Goal: Information Seeking & Learning: Learn about a topic

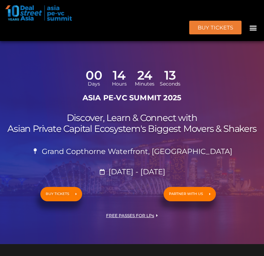
click at [249, 24] on icon "Menu Toggle" at bounding box center [253, 28] width 8 height 8
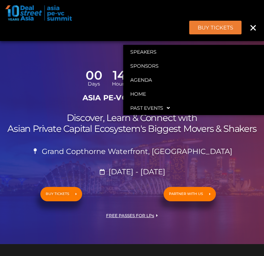
click at [249, 24] on icon "Menu Toggle" at bounding box center [253, 28] width 8 height 8
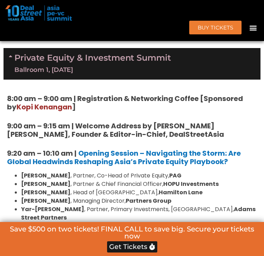
scroll to position [507, 0]
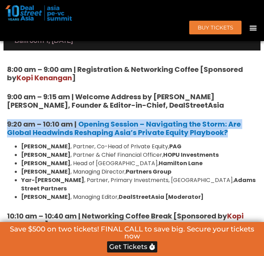
drag, startPoint x: 5, startPoint y: 158, endPoint x: 241, endPoint y: 166, distance: 236.6
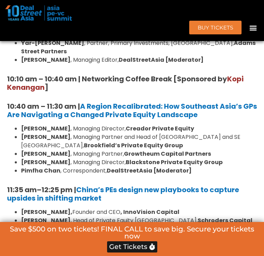
scroll to position [647, 0]
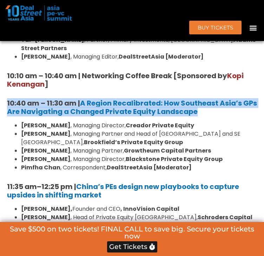
drag, startPoint x: 225, startPoint y: 141, endPoint x: 48, endPoint y: 128, distance: 177.3
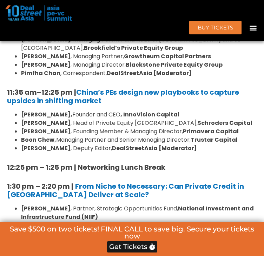
scroll to position [752, 0]
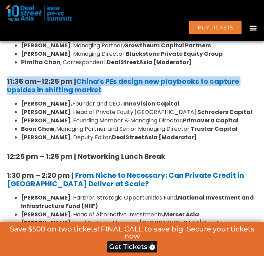
drag, startPoint x: 121, startPoint y: 120, endPoint x: 6, endPoint y: 105, distance: 116.7
click at [6, 105] on div "8:00 am – 9:00 am | Registration & Networking Coffee [Sponsored by [PERSON_NAME…" at bounding box center [132, 223] width 257 height 836
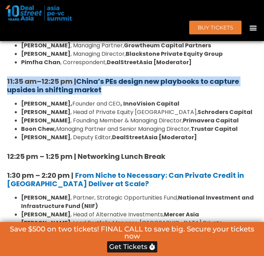
copy h5 "11:35 am – 12:25 pm | China’s PEs design new playbooks to capture upsides in sh…"
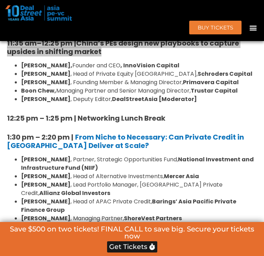
scroll to position [822, 0]
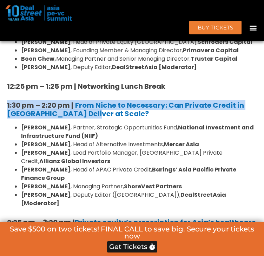
drag, startPoint x: 97, startPoint y: 144, endPoint x: 19, endPoint y: 131, distance: 78.6
click at [1, 133] on div "Private Equity & Investment Summit Ballroom 1, [DATE] 8:00 am – 9:00 am | Regis…" at bounding box center [132, 169] width 264 height 939
copy h5 "1:30 pm – 2:20 pm | From Niche to Necessary: Can Private Credit in [GEOGRAPHIC_…"
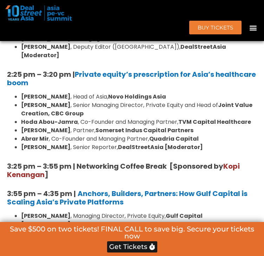
scroll to position [963, 0]
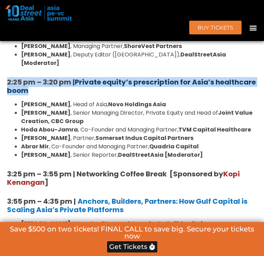
drag, startPoint x: 82, startPoint y: 109, endPoint x: 41, endPoint y: 114, distance: 41.0
click at [0, 94] on div "Private Equity & Investment Summit Ballroom 1, [DATE] 8:00 am – 9:00 am | Regis…" at bounding box center [132, 28] width 264 height 939
copy h5 "2:25 pm – 3:20 pm | Private equity’s prescription for Asia’s healthcare boom"
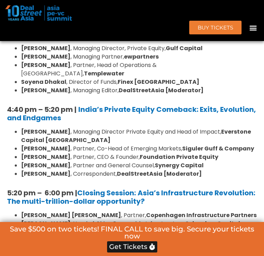
scroll to position [1103, 0]
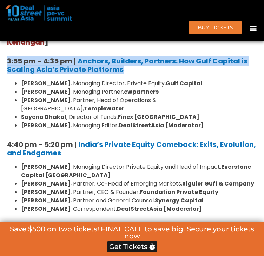
drag, startPoint x: 138, startPoint y: 91, endPoint x: 48, endPoint y: 79, distance: 90.5
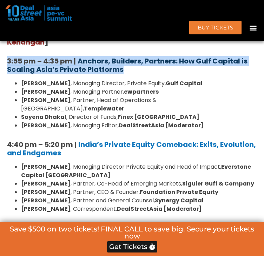
copy h5 "3:55 pm – 4:35 pm | Anchors, Builders, Partners: How Gulf Capital is Scaling As…"
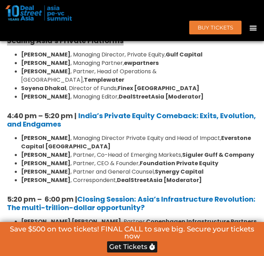
scroll to position [1138, 0]
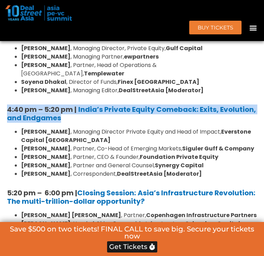
drag, startPoint x: 55, startPoint y: 118, endPoint x: 4, endPoint y: 113, distance: 51.5
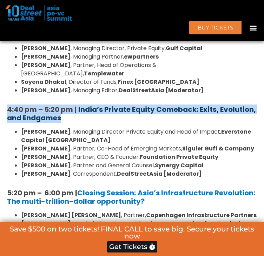
copy h5 "4:40 pm – 5:20 pm | India’s Private Equity Comeback: Exits, Evolution, and Endg…"
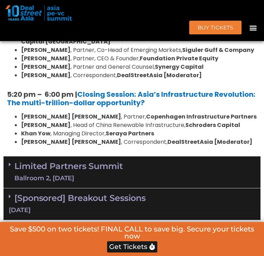
scroll to position [1243, 0]
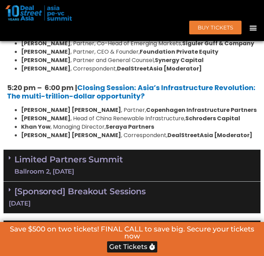
click at [190, 100] on h5 "5:20 pm – 6:00 pm | Closing Session: Asia’s Infrastructure Revolution: The mult…" at bounding box center [132, 92] width 250 height 17
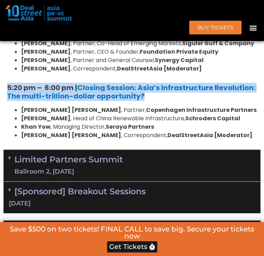
drag, startPoint x: 189, startPoint y: 119, endPoint x: 25, endPoint y: 104, distance: 165.2
copy h5 "5:20 pm – 6:00 pm | Closing Session: Asia’s Infrastructure Revolution: The mult…"
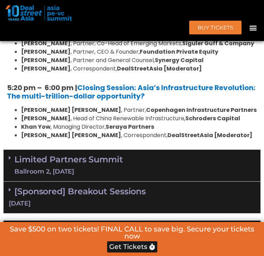
click at [188, 181] on div "Limited Partners [GEOGRAPHIC_DATA] 2, [DATE]" at bounding box center [132, 166] width 257 height 32
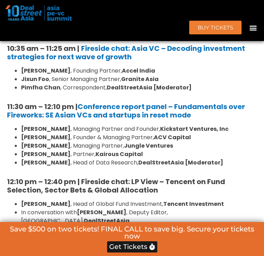
scroll to position [4941, 0]
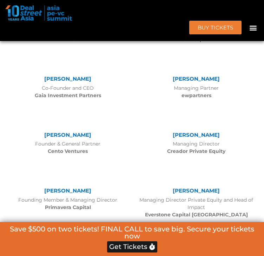
scroll to position [2232, 0]
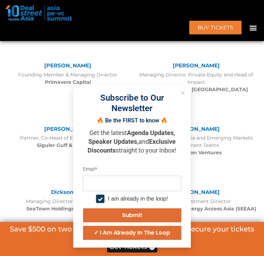
click at [183, 92] on icon "Close" at bounding box center [183, 93] width 4 height 4
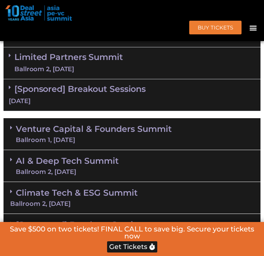
scroll to position [583, 0]
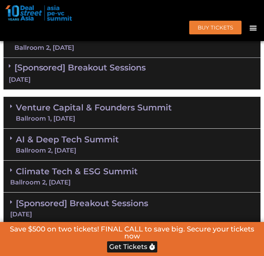
click at [114, 52] on link "Limited Partners [GEOGRAPHIC_DATA] 2, [DATE]" at bounding box center [68, 41] width 108 height 21
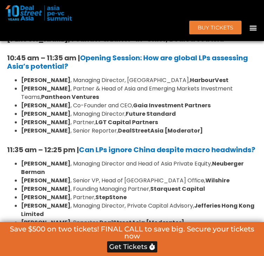
scroll to position [653, 0]
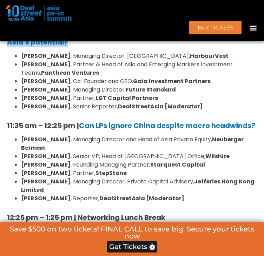
drag, startPoint x: 5, startPoint y: 66, endPoint x: 78, endPoint y: 79, distance: 74.3
copy h5 "10:45 am – 11:35 am | Opening Session: How are global LPs assessing Asia’s pote…"
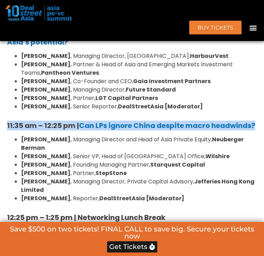
drag, startPoint x: 75, startPoint y: 173, endPoint x: 0, endPoint y: 156, distance: 77.2
copy h5 "11:35 am – 12:25 pm | Can LPs ignore China despite macro headwinds?"
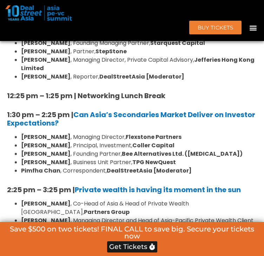
scroll to position [793, 0]
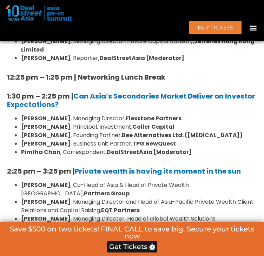
drag, startPoint x: 100, startPoint y: 141, endPoint x: 0, endPoint y: 122, distance: 101.6
copy h5 "1:30 pm – 2:25 pm | Can Asia’s Secondaries Market Deliver on Investor Expectati…"
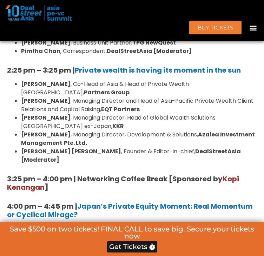
scroll to position [899, 0]
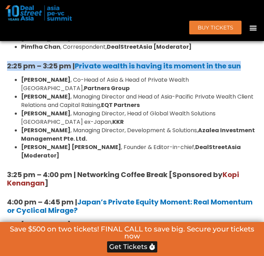
drag, startPoint x: 250, startPoint y: 102, endPoint x: 0, endPoint y: 94, distance: 250.3
copy h5 "2:25 pm – 3:25 pm | Private wealth is having its moment in the sun"
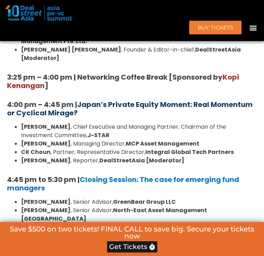
scroll to position [1004, 0]
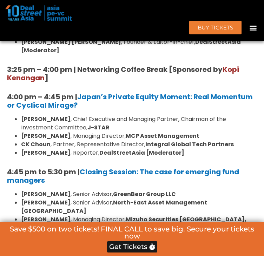
drag, startPoint x: 125, startPoint y: 127, endPoint x: 0, endPoint y: 107, distance: 127.1
copy h5 "4:00 pm – 4:45 pm | Japan’s Private Equity Moment: Real Momentum or Cyclical Mi…"
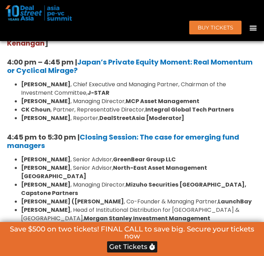
scroll to position [1074, 0]
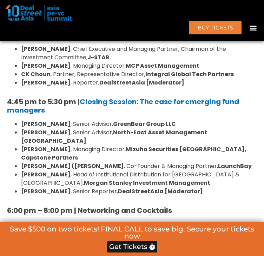
drag, startPoint x: 53, startPoint y: 133, endPoint x: 0, endPoint y: 120, distance: 55.4
copy strong "4:45 pm to 5:30 pm | Closing Session: The case for emerging fund managers"
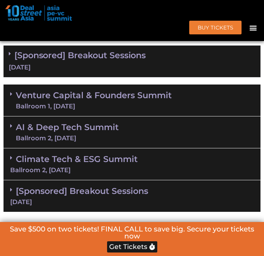
scroll to position [1249, 0]
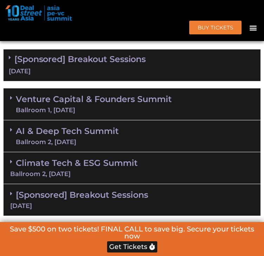
click at [20, 103] on link "Venture Capital & Founders​ Summit Ballroom 1, 11 Sept" at bounding box center [94, 104] width 156 height 18
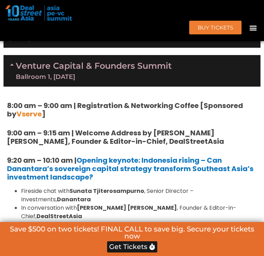
scroll to position [1320, 0]
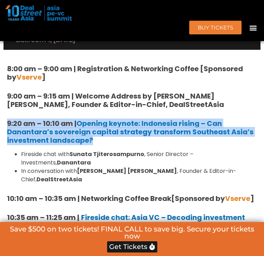
drag, startPoint x: 101, startPoint y: 147, endPoint x: 0, endPoint y: 127, distance: 102.9
copy strong "9:20 am – 10:10 am | Opening keynote: Indonesia rising – Can Danantara’s sovere…"
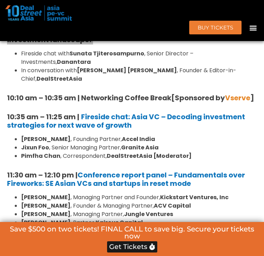
scroll to position [1425, 0]
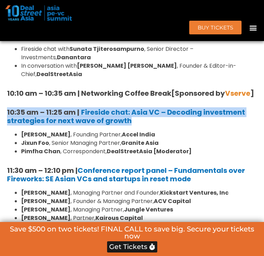
drag, startPoint x: 154, startPoint y: 125, endPoint x: 0, endPoint y: 116, distance: 154.6
copy h5 "10:35 am – 11:25 am | Fireside chat: Asia VC – Decoding investment strategies f…"
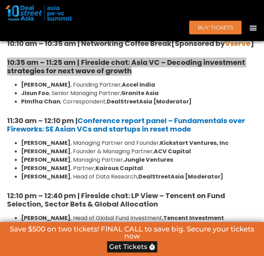
scroll to position [1495, 0]
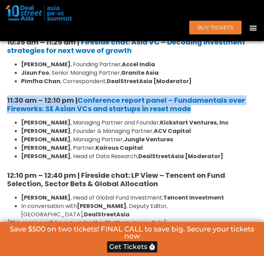
drag, startPoint x: 201, startPoint y: 114, endPoint x: 0, endPoint y: 101, distance: 201.5
copy strong "11:30 am – 12:10 pm | Conference report panel – Fundamentals over Fireworks: SE…"
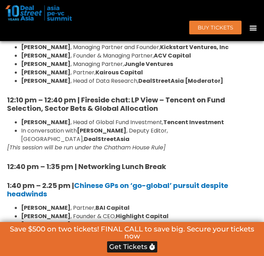
scroll to position [1600, 0]
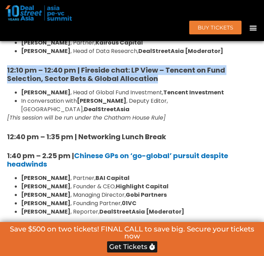
drag, startPoint x: 160, startPoint y: 86, endPoint x: 0, endPoint y: 75, distance: 160.7
copy strong "12:10 pm – 12:40 pm | Fireside chat: LP View – Tencent on Fund Selection, Secto…"
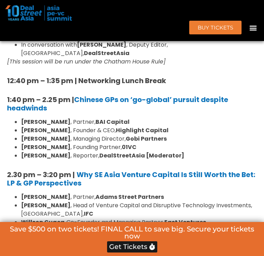
scroll to position [1670, 0]
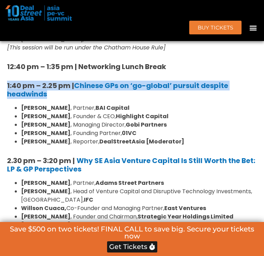
drag, startPoint x: 61, startPoint y: 90, endPoint x: 0, endPoint y: 76, distance: 63.1
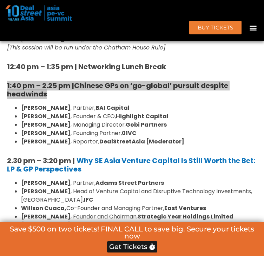
scroll to position [1741, 0]
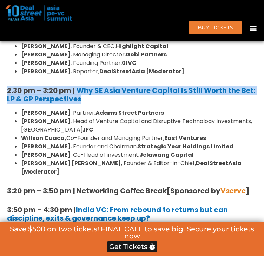
drag, startPoint x: 108, startPoint y: 96, endPoint x: 0, endPoint y: 73, distance: 111.2
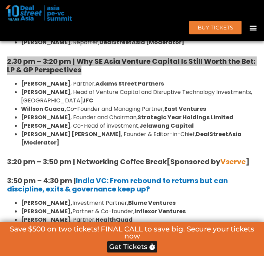
scroll to position [1811, 0]
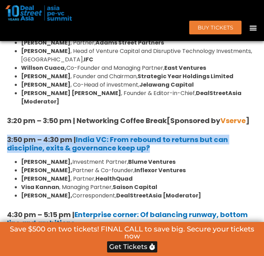
drag, startPoint x: 160, startPoint y: 139, endPoint x: 0, endPoint y: 126, distance: 160.9
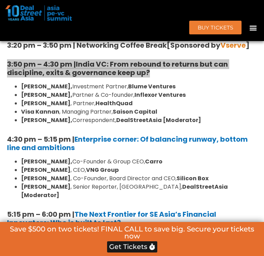
scroll to position [1916, 0]
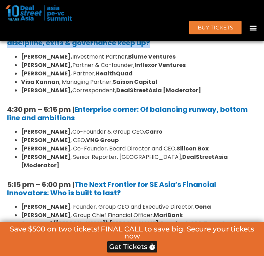
drag, startPoint x: 90, startPoint y: 104, endPoint x: 0, endPoint y: 94, distance: 91.1
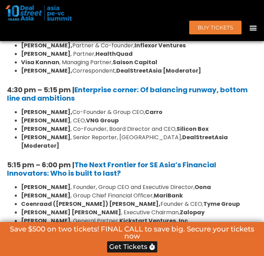
scroll to position [1986, 0]
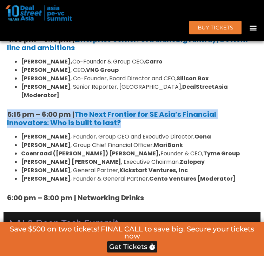
drag, startPoint x: 130, startPoint y: 103, endPoint x: 0, endPoint y: 89, distance: 130.9
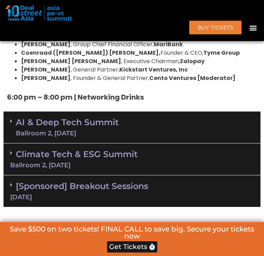
scroll to position [2091, 0]
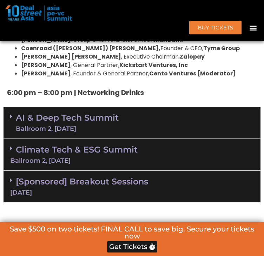
drag, startPoint x: 25, startPoint y: 97, endPoint x: 91, endPoint y: 106, distance: 67.3
click at [25, 114] on link "AI & Deep Tech Summit Ballroom 2, 11 Sept" at bounding box center [67, 123] width 103 height 18
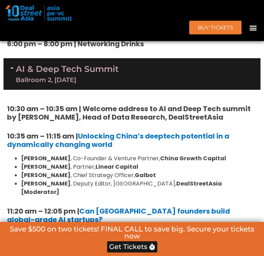
scroll to position [2127, 0]
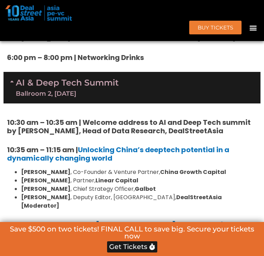
click at [126, 146] on h5 "10:35 am – 11:15 am | Unlocking China’s deeptech potential in a dynamically cha…" at bounding box center [132, 154] width 250 height 17
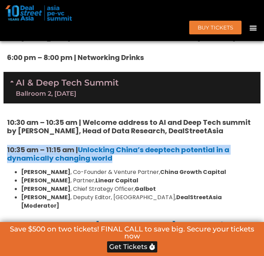
drag, startPoint x: 126, startPoint y: 142, endPoint x: 0, endPoint y: 128, distance: 127.4
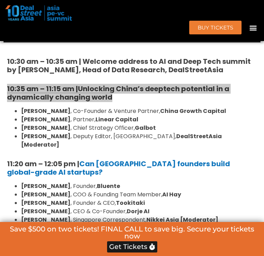
scroll to position [2197, 0]
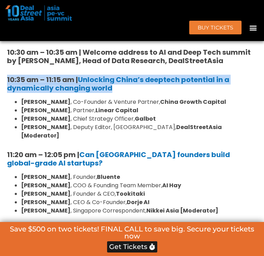
click at [87, 151] on h5 "11:20 am – 12:05 pm | Can Southeast Asia founders build global-grade AI startup…" at bounding box center [132, 159] width 250 height 17
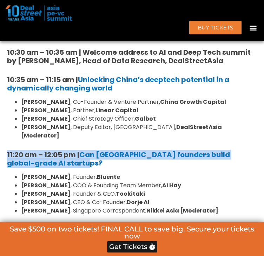
drag, startPoint x: 87, startPoint y: 139, endPoint x: 0, endPoint y: 127, distance: 88.2
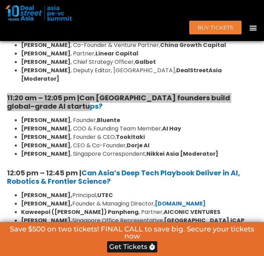
scroll to position [2267, 0]
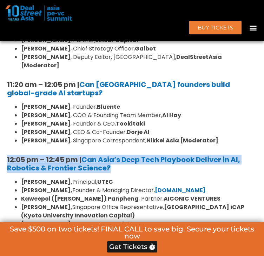
drag, startPoint x: 133, startPoint y: 144, endPoint x: 0, endPoint y: 129, distance: 133.8
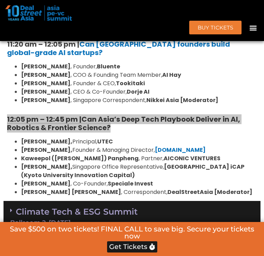
scroll to position [2372, 0]
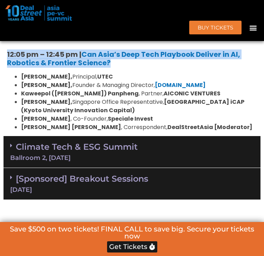
click at [87, 155] on div "Ballroom 2, [DATE]" at bounding box center [131, 158] width 243 height 6
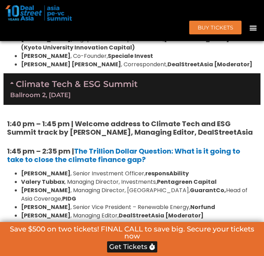
scroll to position [2442, 0]
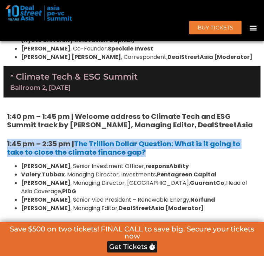
drag, startPoint x: 158, startPoint y: 131, endPoint x: 0, endPoint y: 116, distance: 159.3
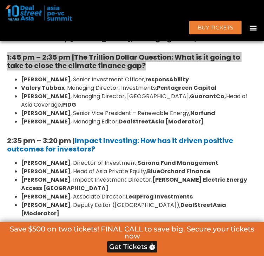
scroll to position [2548, 0]
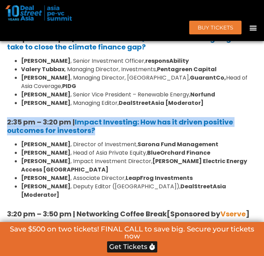
drag, startPoint x: 118, startPoint y: 100, endPoint x: 0, endPoint y: 92, distance: 118.9
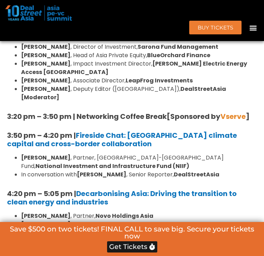
scroll to position [2653, 0]
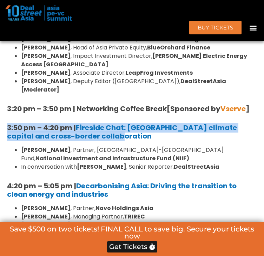
drag, startPoint x: 118, startPoint y: 93, endPoint x: 0, endPoint y: 82, distance: 119.1
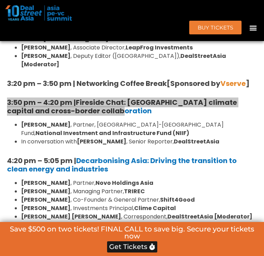
scroll to position [2723, 0]
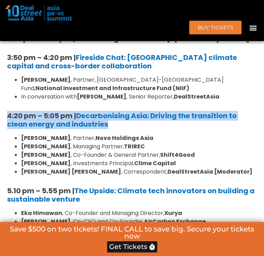
drag, startPoint x: 74, startPoint y: 74, endPoint x: 0, endPoint y: 68, distance: 75.0
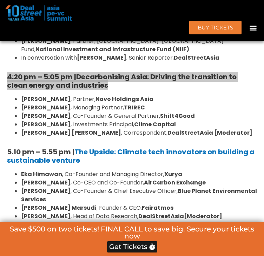
scroll to position [2758, 0]
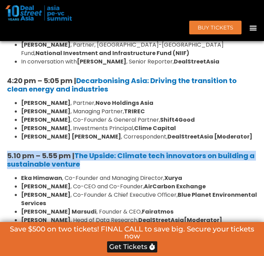
drag, startPoint x: 97, startPoint y: 121, endPoint x: 0, endPoint y: 110, distance: 97.8
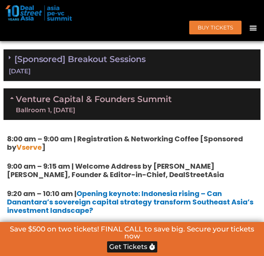
click at [136, 97] on div "Venture Capital & Founders​ Summit Ballroom 1, 11 Sept" at bounding box center [132, 104] width 257 height 32
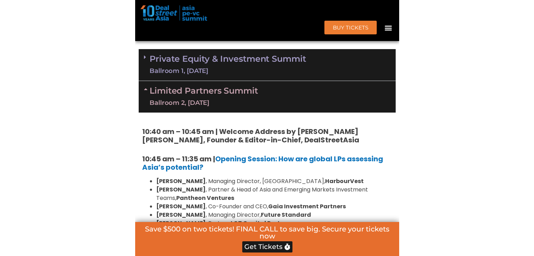
scroll to position [513, 0]
